Goal: Task Accomplishment & Management: Manage account settings

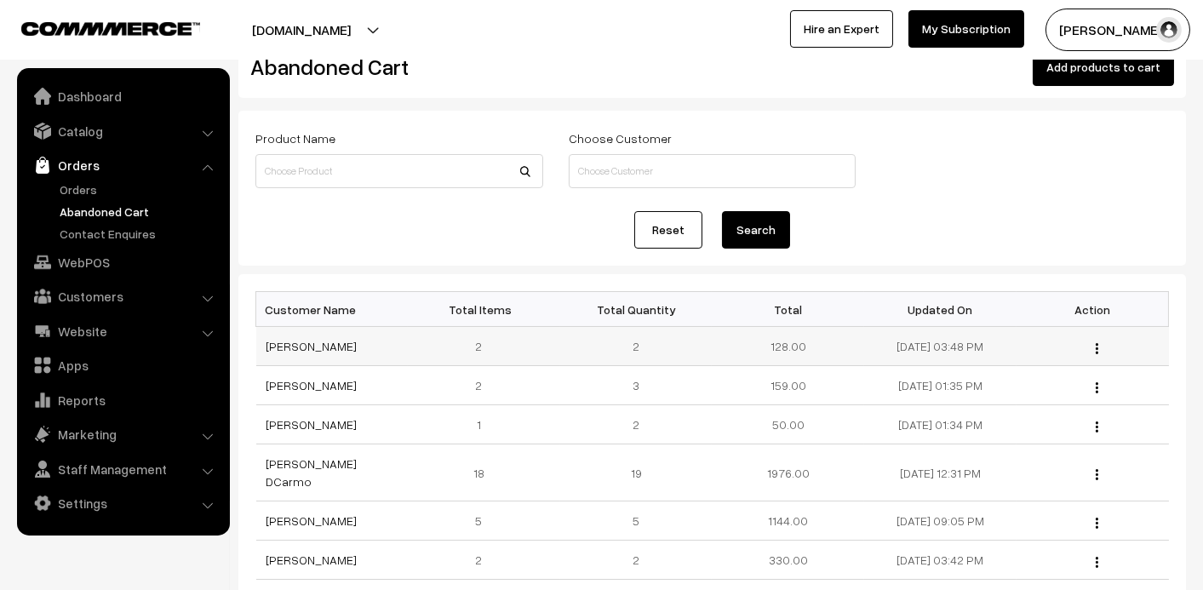
scroll to position [85, 0]
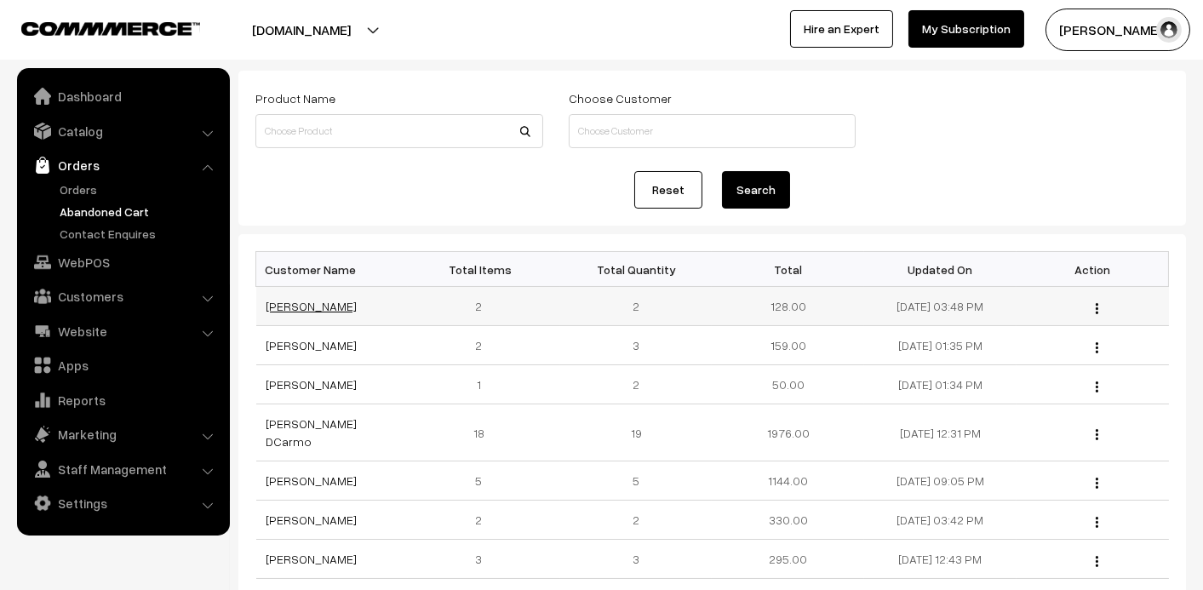
click at [319, 300] on link "[PERSON_NAME]" at bounding box center [311, 306] width 91 height 14
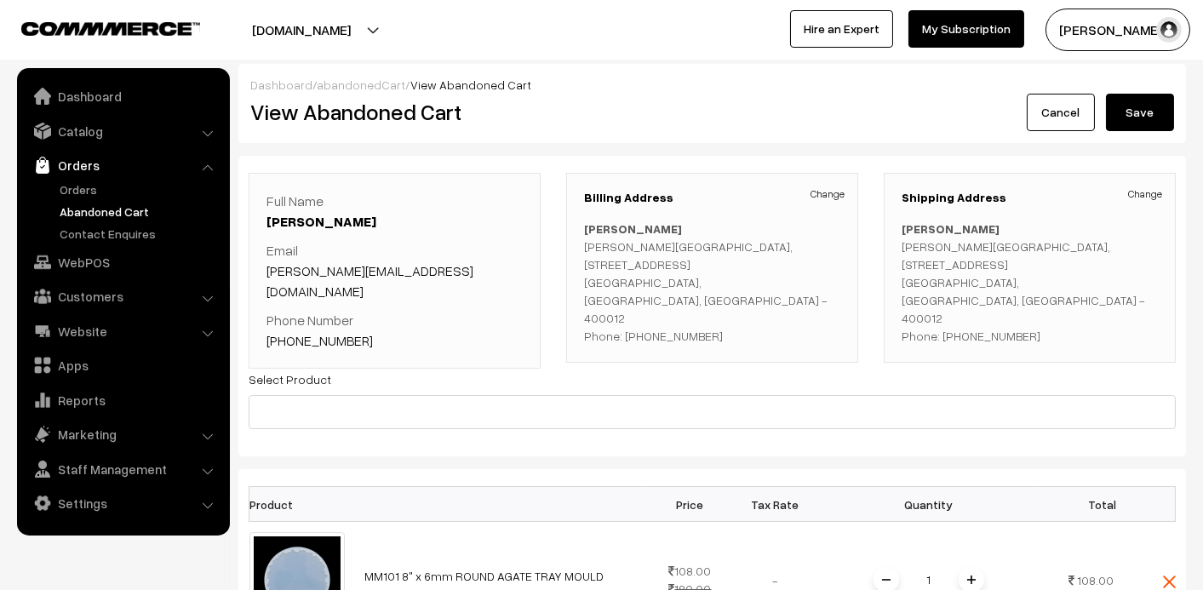
click at [94, 206] on link "Abandoned Cart" at bounding box center [139, 212] width 169 height 18
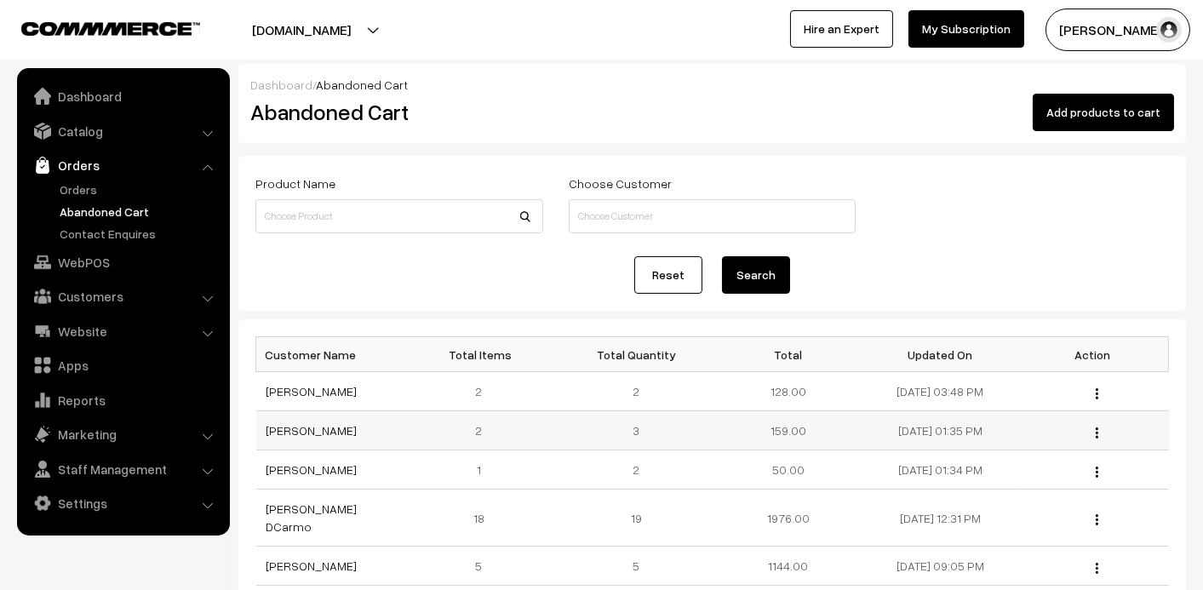
scroll to position [85, 0]
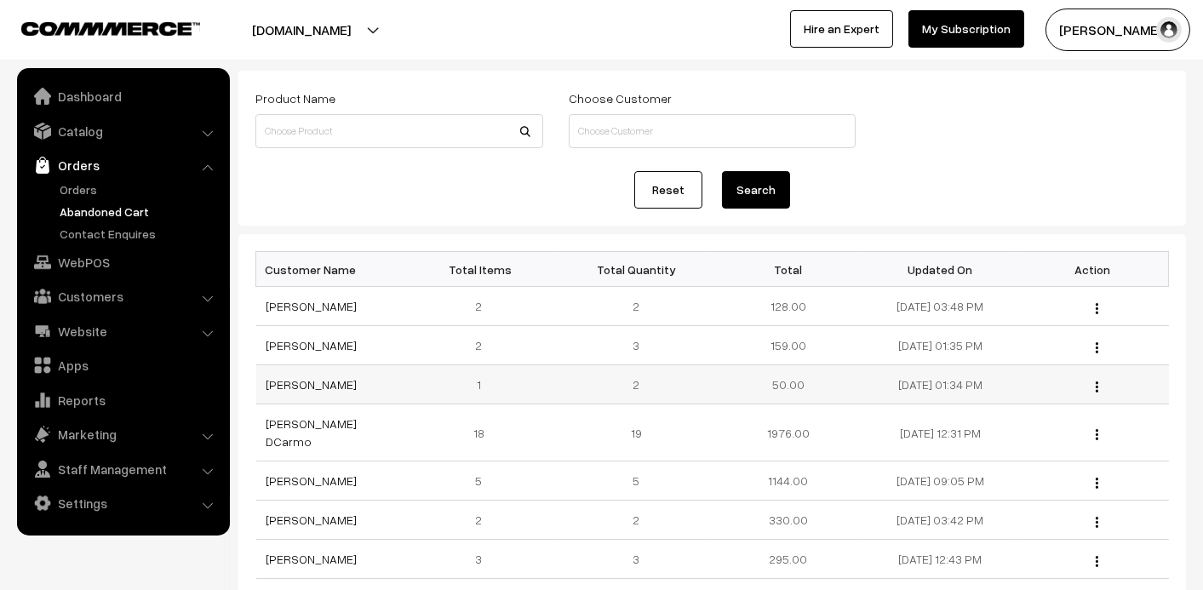
click at [306, 392] on td "[PERSON_NAME]" at bounding box center [332, 384] width 152 height 39
click at [318, 381] on link "[PERSON_NAME]" at bounding box center [311, 384] width 91 height 14
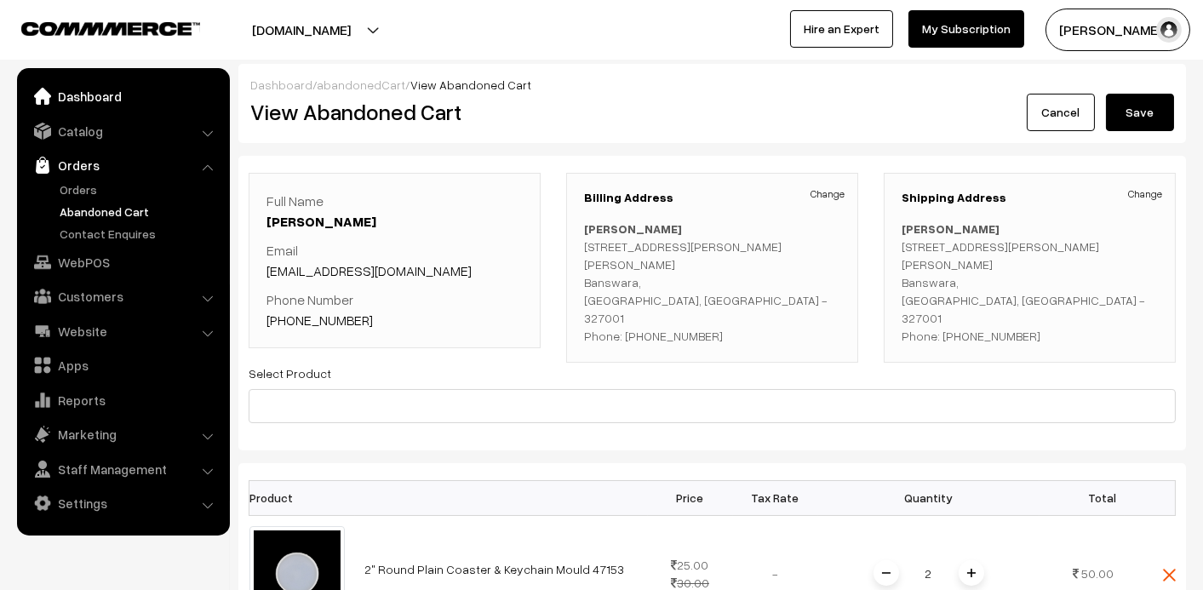
click at [91, 94] on link "Dashboard" at bounding box center [122, 96] width 203 height 31
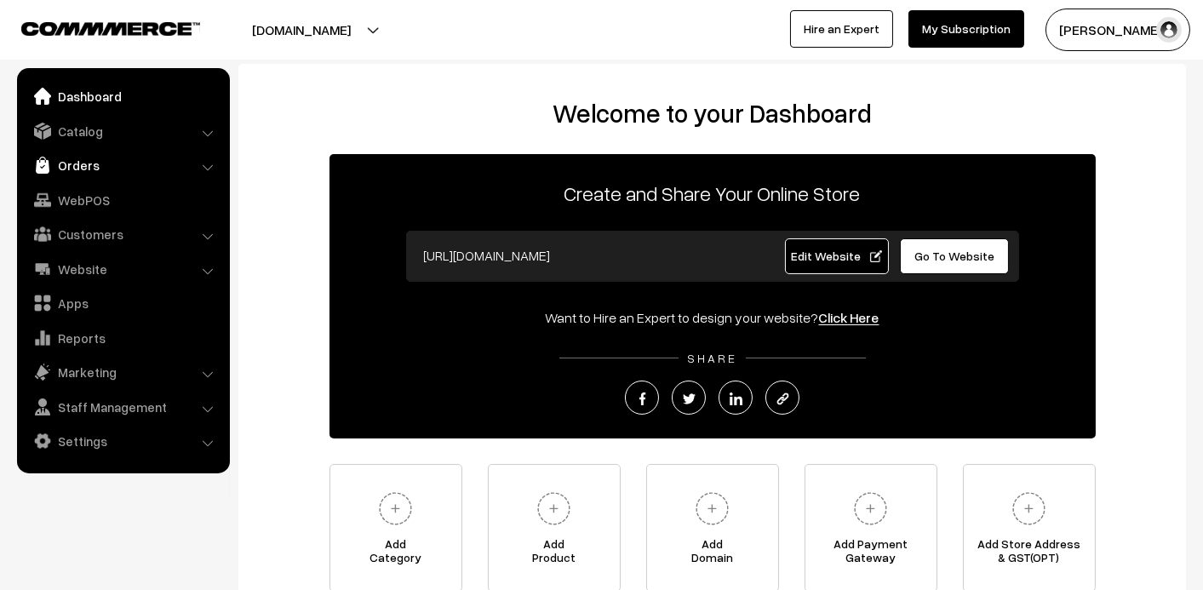
click at [74, 157] on link "Orders" at bounding box center [122, 165] width 203 height 31
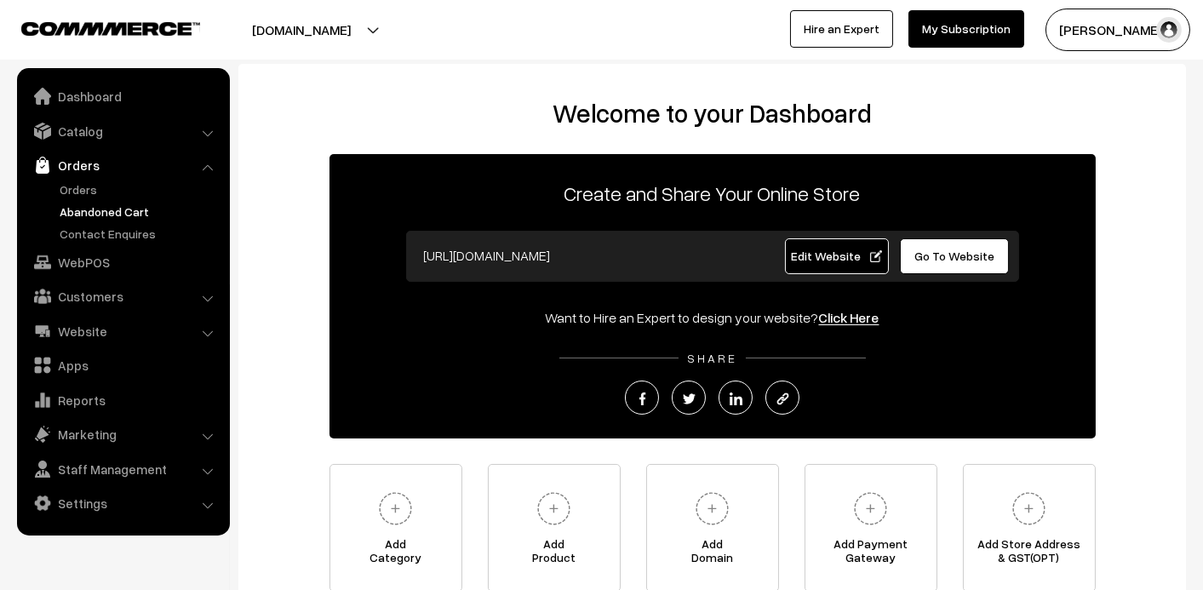
click at [66, 203] on link "Abandoned Cart" at bounding box center [139, 212] width 169 height 18
click at [64, 195] on link "Orders" at bounding box center [139, 189] width 169 height 18
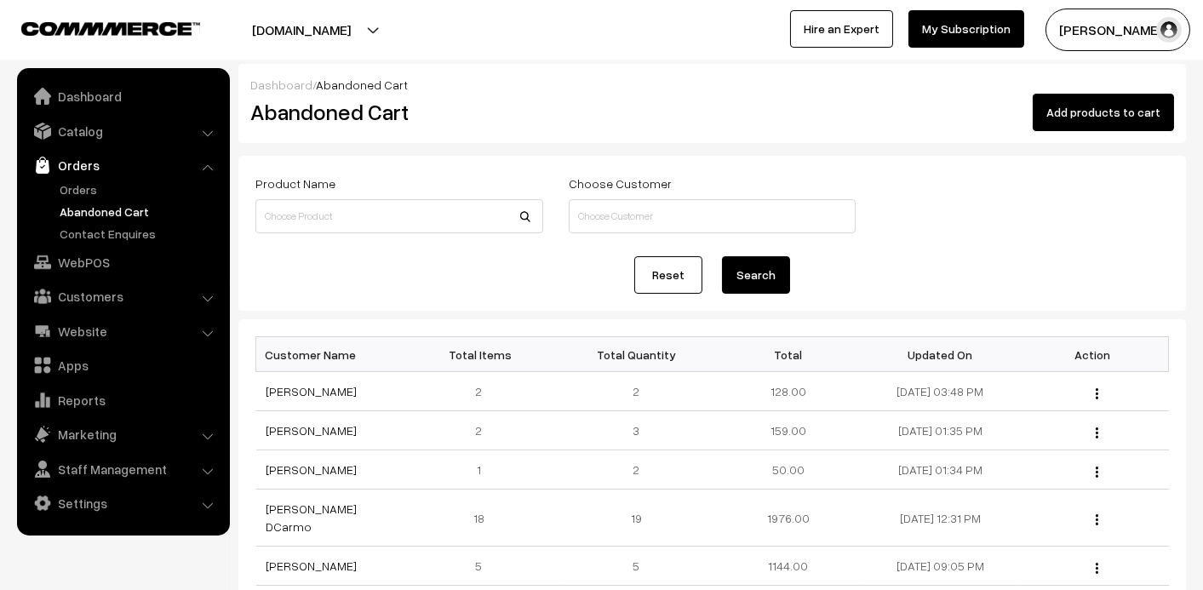
click at [91, 199] on ul "Orders" at bounding box center [123, 211] width 204 height 62
click at [81, 187] on link "Orders" at bounding box center [139, 189] width 169 height 18
click at [96, 203] on link "Abandoned Cart" at bounding box center [139, 212] width 169 height 18
click at [83, 179] on li "Orders Orders" at bounding box center [123, 196] width 204 height 93
click at [79, 183] on link "Orders" at bounding box center [139, 189] width 169 height 18
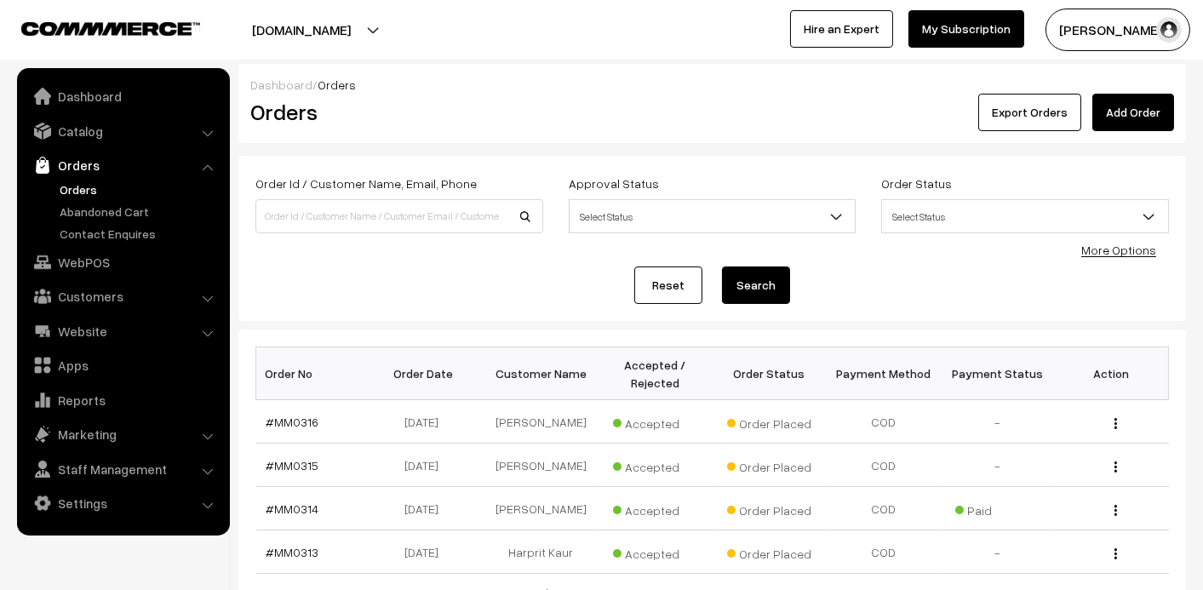
scroll to position [85, 0]
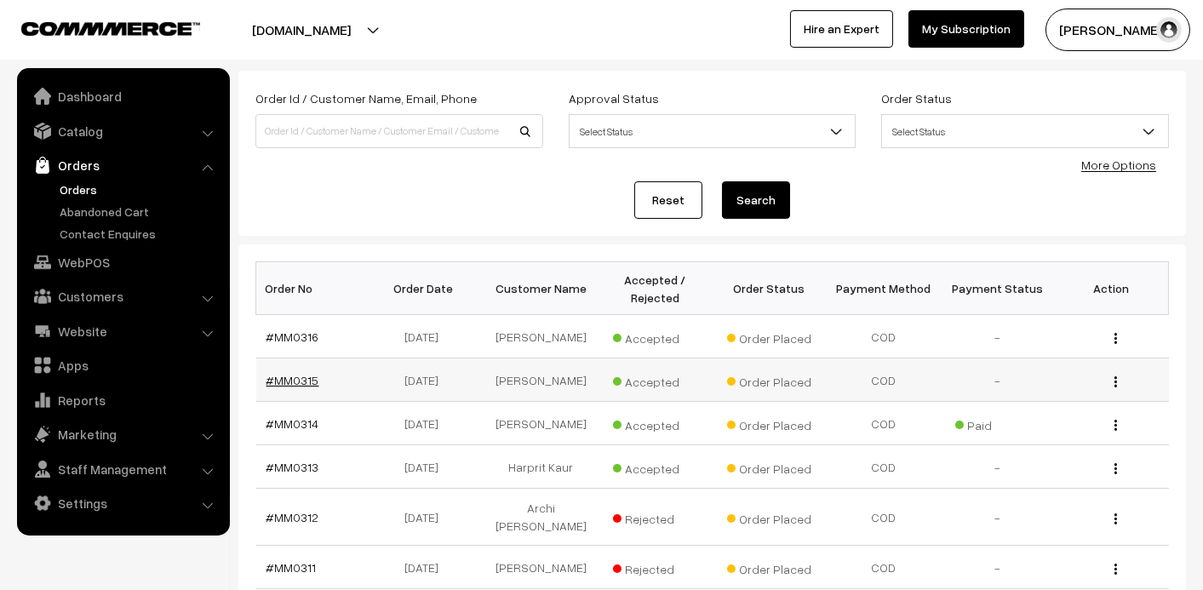
click at [304, 381] on link "#MM0315" at bounding box center [292, 380] width 53 height 14
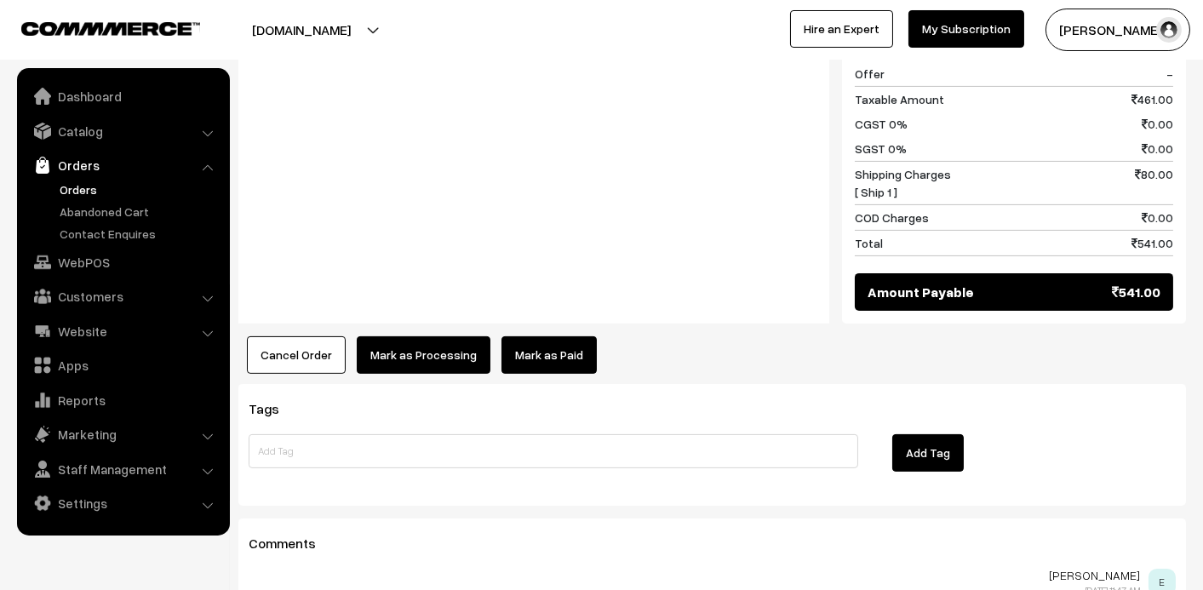
click at [555, 338] on link "Mark as Paid" at bounding box center [548, 354] width 95 height 37
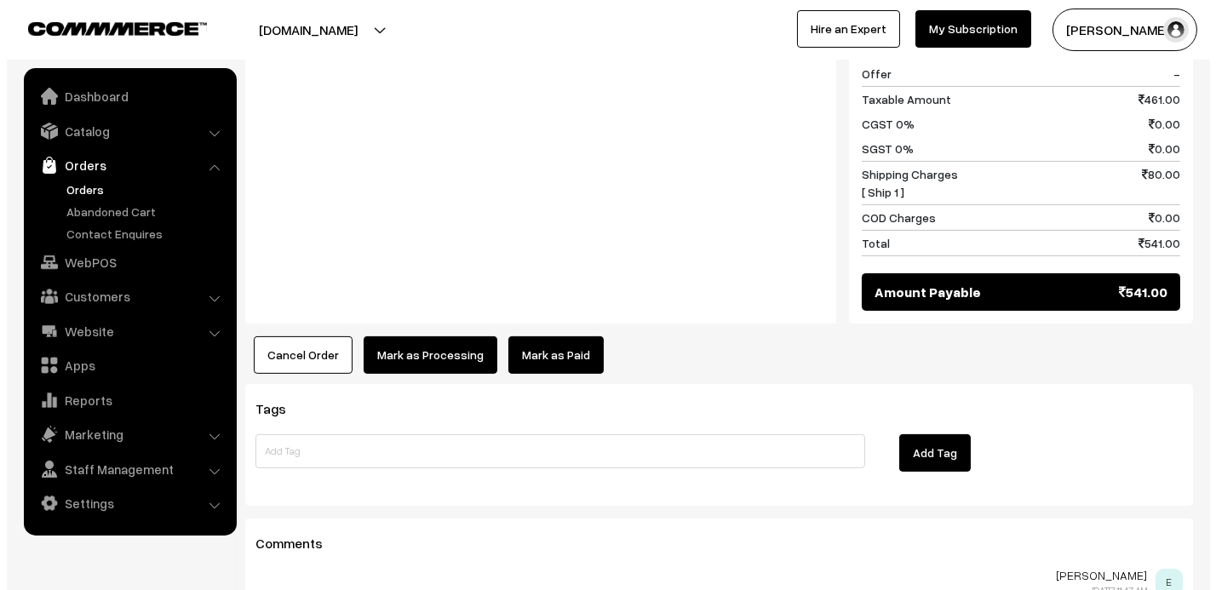
scroll to position [1112, 0]
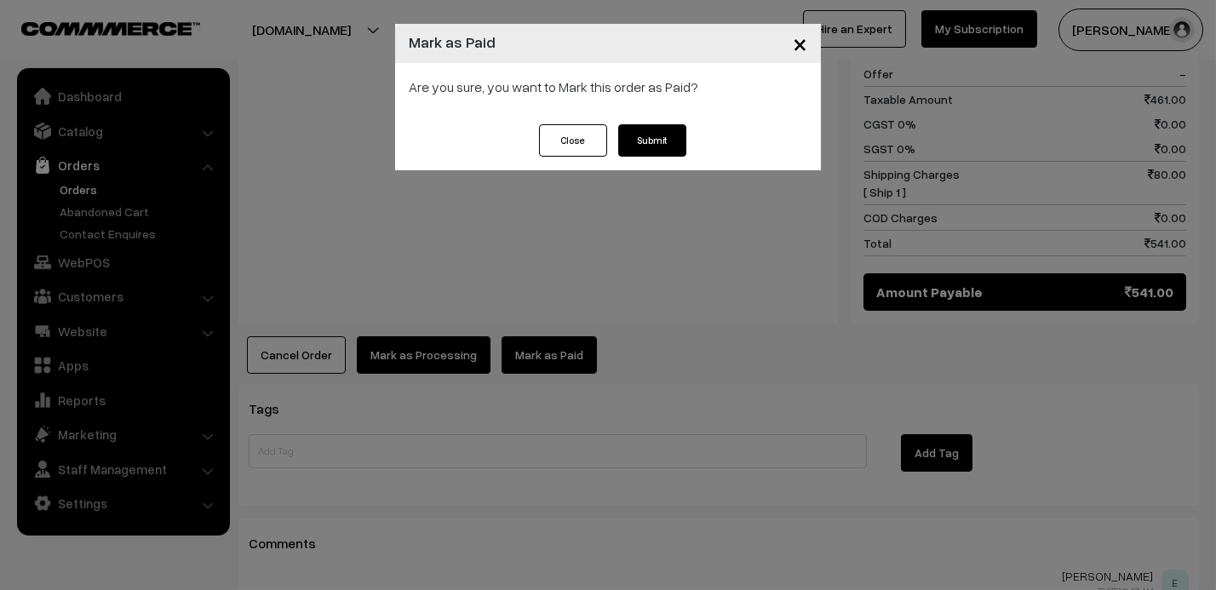
click at [673, 144] on button "Submit" at bounding box center [652, 140] width 68 height 32
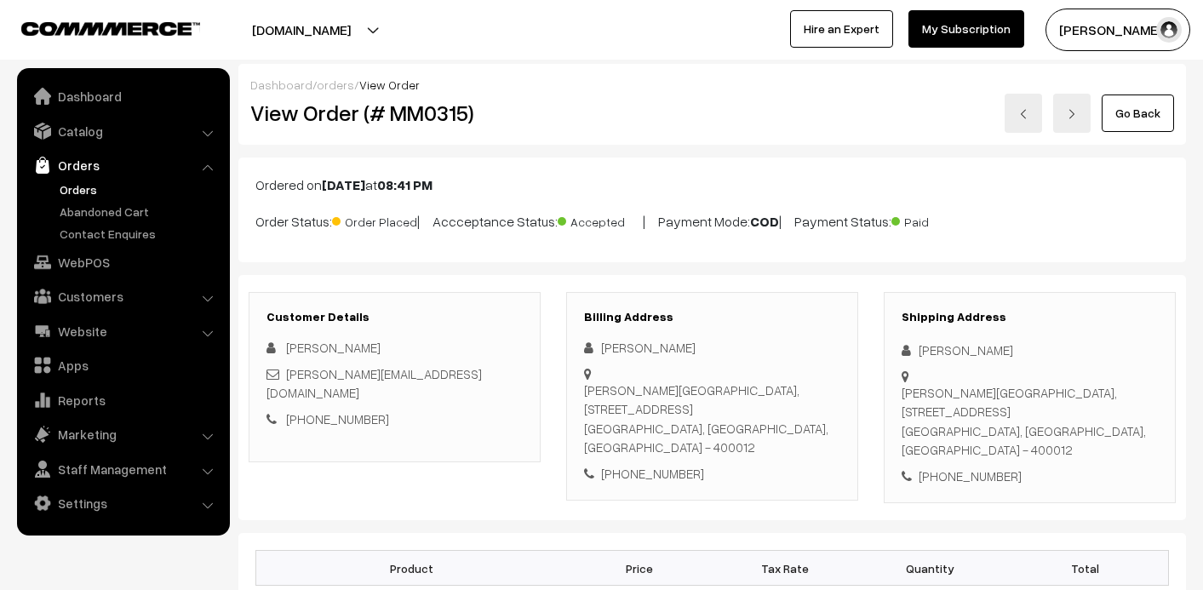
scroll to position [1107, 0]
